Goal: Obtain resource: Download file/media

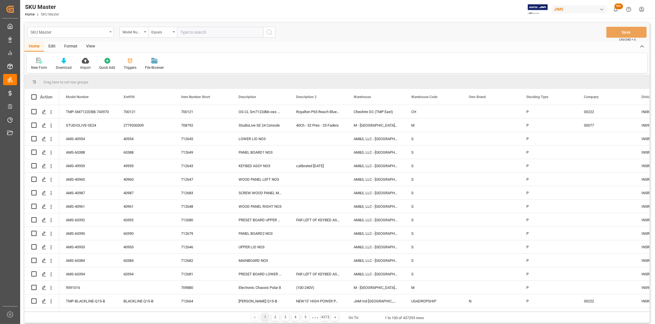
click at [110, 32] on icon "open menu" at bounding box center [110, 31] width 2 height 1
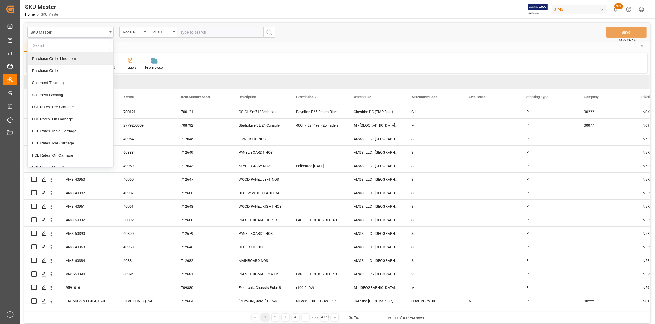
click at [69, 61] on div "Purchase Order Line Item" at bounding box center [71, 59] width 86 height 12
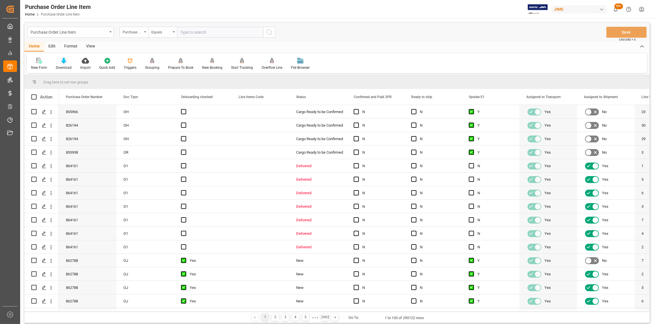
click at [64, 62] on icon at bounding box center [63, 61] width 5 height 6
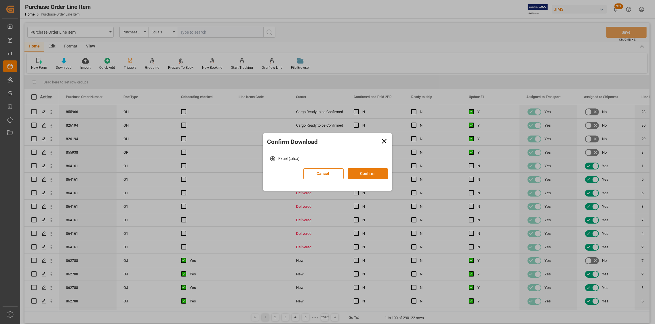
click at [372, 174] on button "Confirm" at bounding box center [368, 173] width 40 height 11
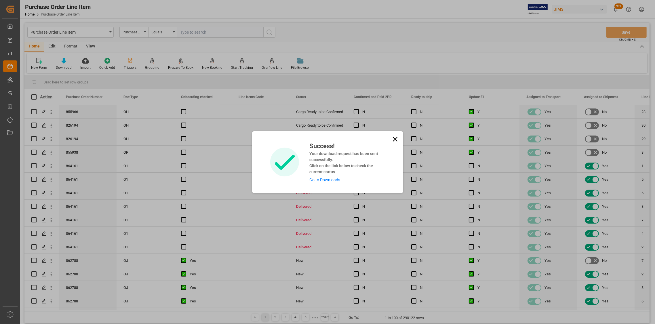
click at [395, 138] on icon at bounding box center [395, 139] width 8 height 8
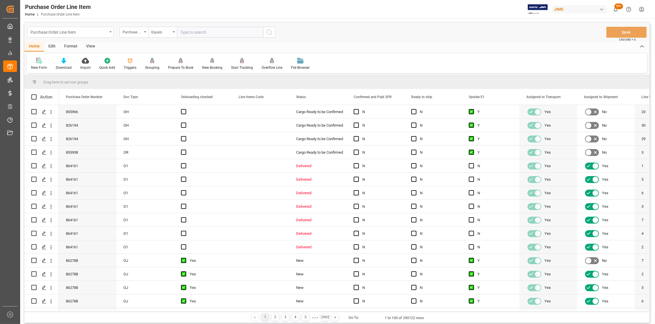
click at [108, 31] on div "Purchase Order Line Item" at bounding box center [70, 32] width 86 height 11
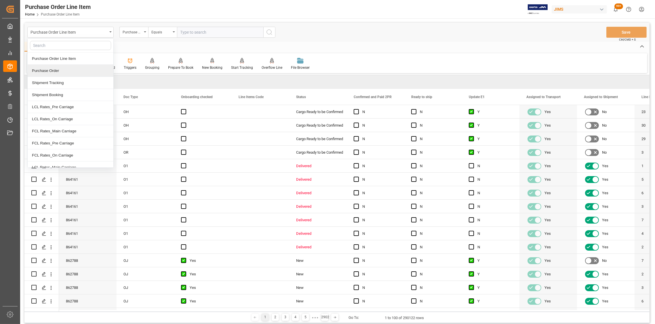
click at [54, 71] on div "Purchase Order" at bounding box center [71, 71] width 86 height 12
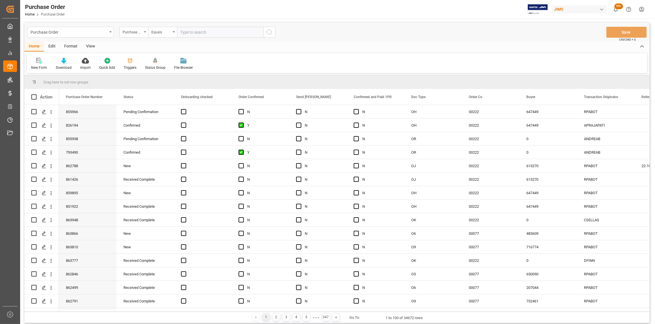
click at [62, 64] on div "Download" at bounding box center [63, 64] width 24 height 13
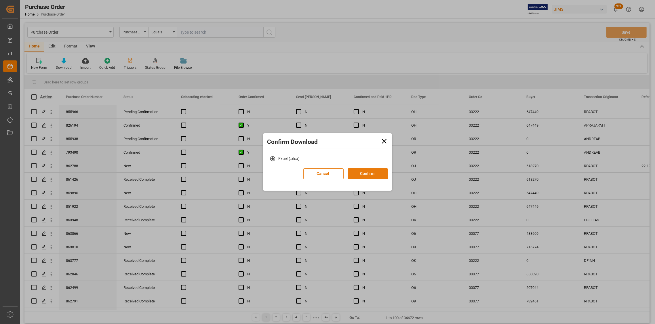
click at [380, 174] on button "Confirm" at bounding box center [368, 173] width 40 height 11
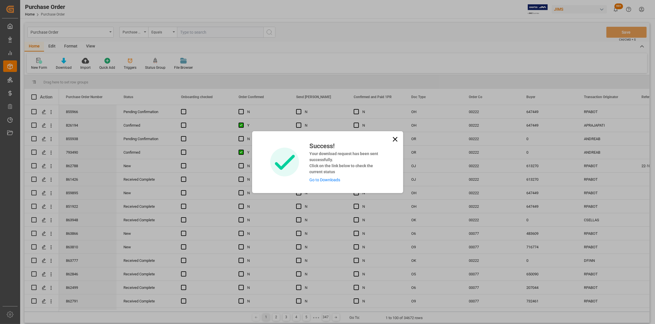
click at [393, 140] on icon at bounding box center [395, 139] width 8 height 8
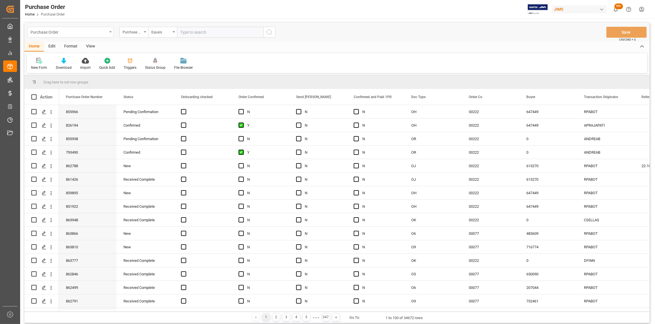
click at [111, 31] on icon "open menu" at bounding box center [110, 31] width 2 height 1
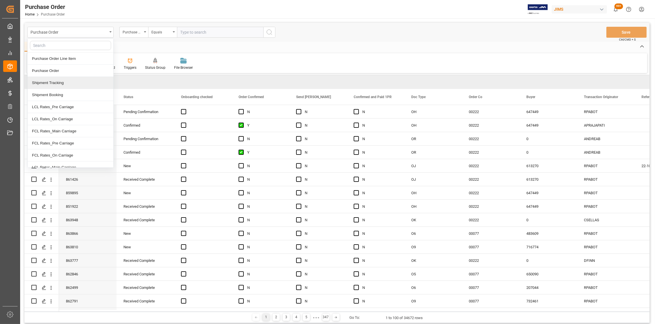
click at [80, 82] on div "Shipment Tracking" at bounding box center [71, 83] width 86 height 12
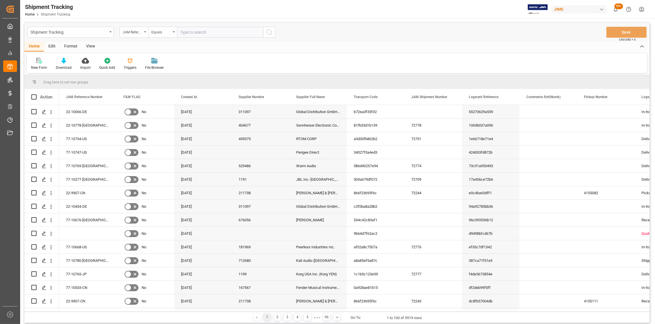
click at [64, 63] on icon at bounding box center [63, 61] width 5 height 6
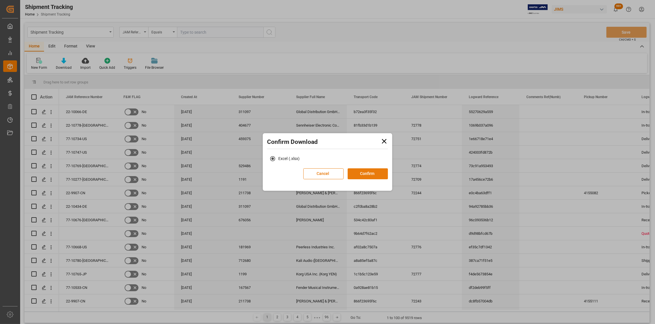
click at [371, 173] on button "Confirm" at bounding box center [368, 173] width 40 height 11
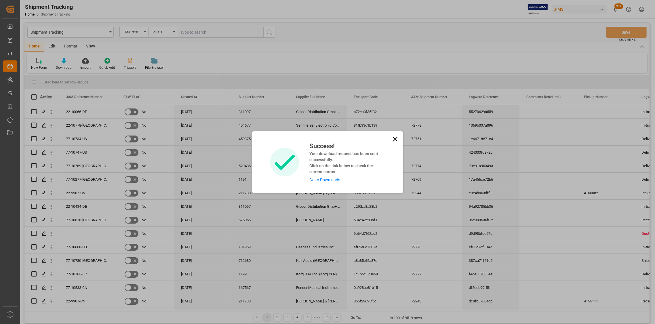
drag, startPoint x: 392, startPoint y: 137, endPoint x: 189, endPoint y: 135, distance: 202.8
click at [385, 137] on div "Success! Your download request has been sent successfully. Click on the link be…" at bounding box center [327, 162] width 151 height 62
click at [394, 139] on icon at bounding box center [394, 139] width 5 height 5
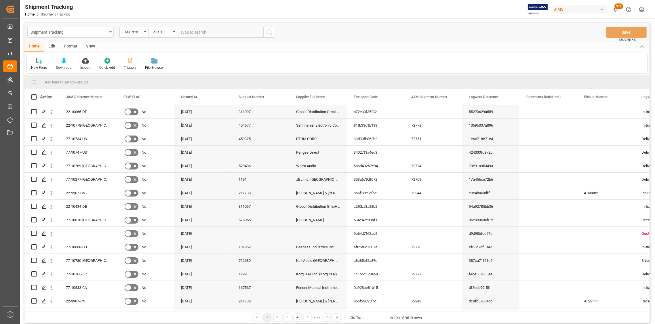
click at [108, 29] on div "Shipment Tracking" at bounding box center [70, 32] width 86 height 11
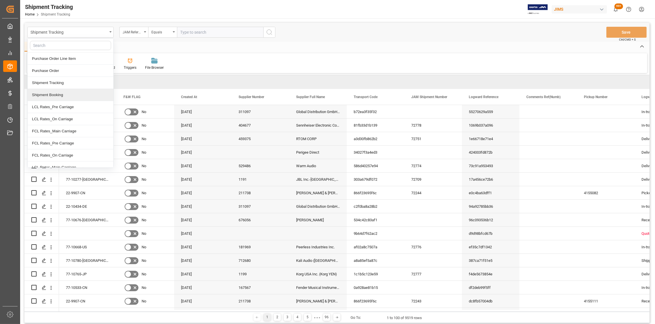
click at [56, 97] on div "Shipment Booking" at bounding box center [71, 95] width 86 height 12
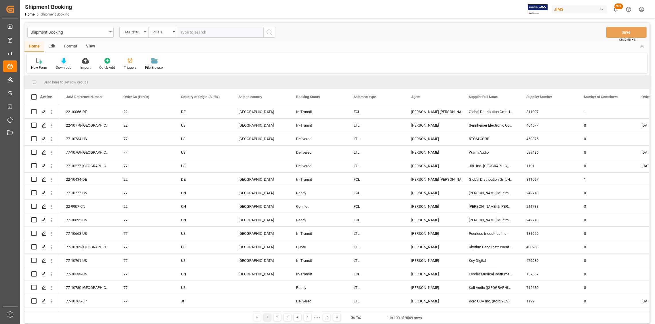
click at [63, 62] on icon at bounding box center [63, 61] width 5 height 6
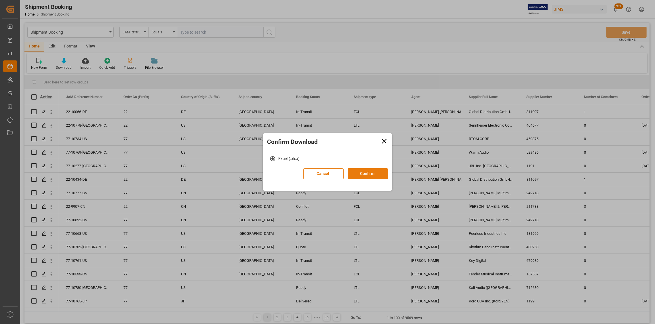
click at [371, 173] on button "Confirm" at bounding box center [368, 173] width 40 height 11
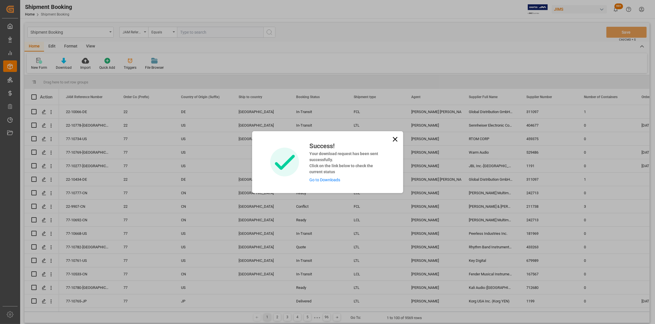
click at [320, 179] on link "Go to Downloads" at bounding box center [324, 179] width 31 height 5
